Goal: Task Accomplishment & Management: Complete application form

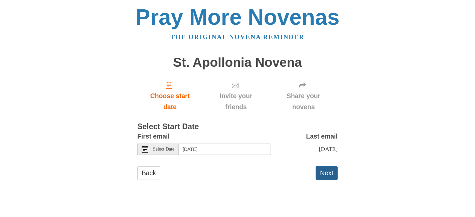
click at [323, 175] on button "Next" at bounding box center [326, 173] width 22 height 14
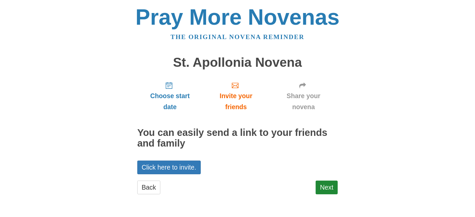
click at [327, 195] on div "Next" at bounding box center [326, 191] width 22 height 20
click at [327, 188] on link "Next" at bounding box center [326, 188] width 22 height 14
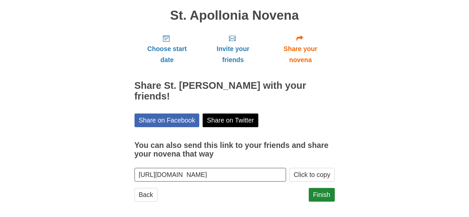
scroll to position [50, 0]
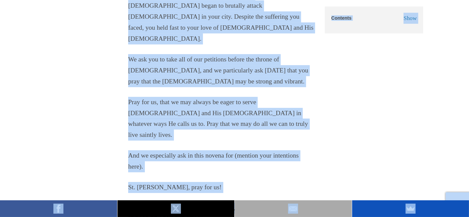
scroll to position [4696, 0]
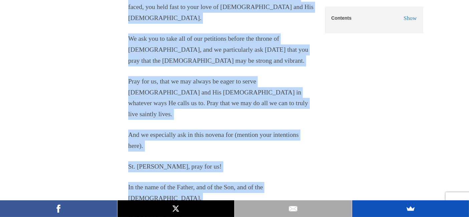
drag, startPoint x: 129, startPoint y: 62, endPoint x: 247, endPoint y: 75, distance: 118.8
copy section "Lo. Ipsumdolo Sitame - Con 2 Adip el seddoei tem In. Utlaboree Dolore Ma ali en…"
